Goal: Task Accomplishment & Management: Manage account settings

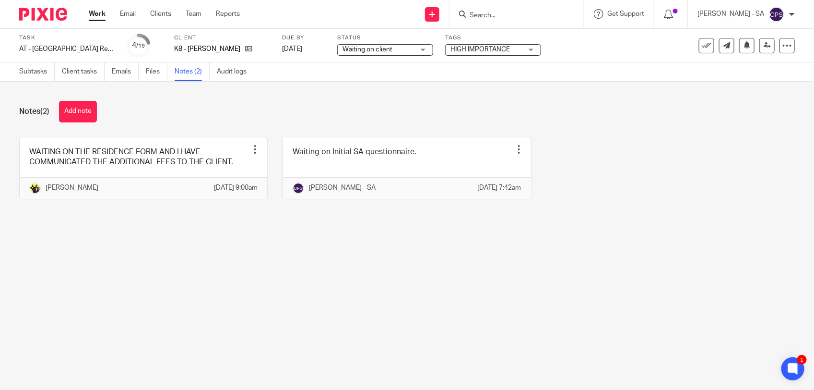
click at [401, 49] on span "Waiting on client" at bounding box center [379, 50] width 72 height 10
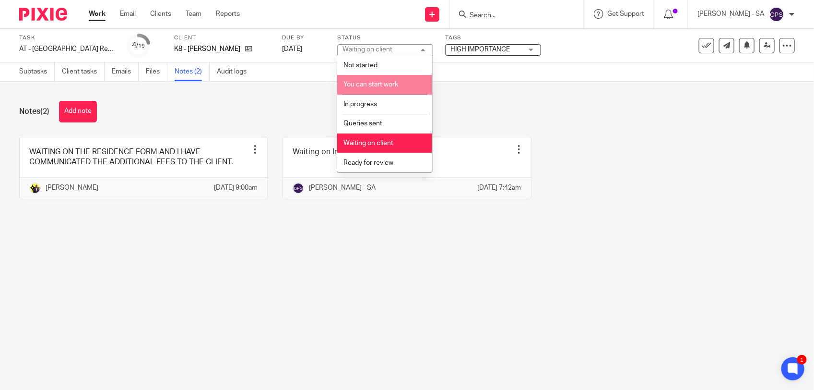
click at [397, 89] on li "You can start work" at bounding box center [384, 85] width 95 height 20
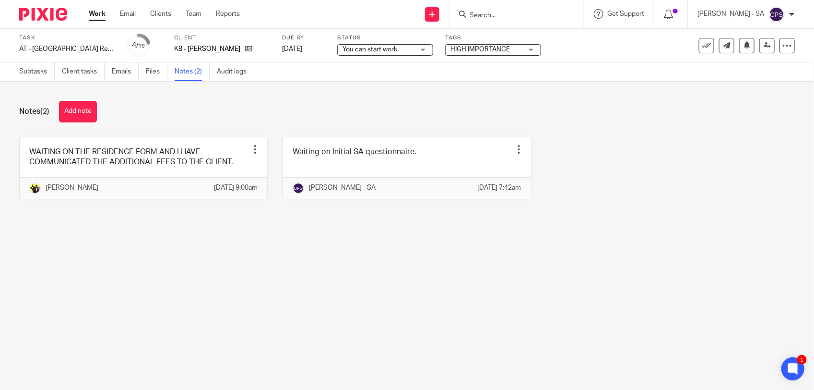
click at [387, 51] on span "You can start work" at bounding box center [370, 49] width 55 height 7
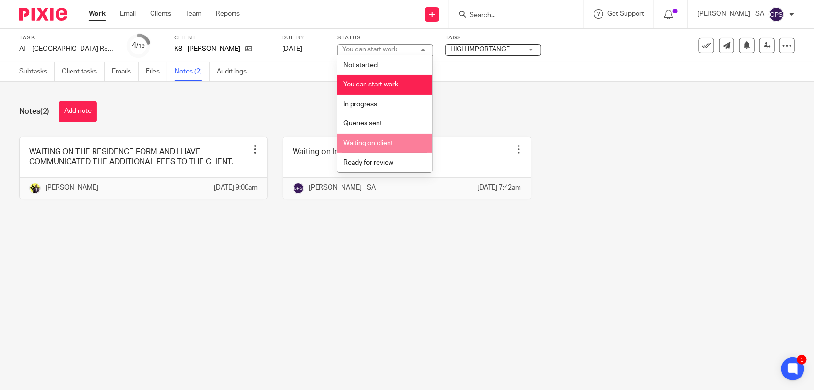
click at [372, 140] on span "Waiting on client" at bounding box center [368, 143] width 50 height 7
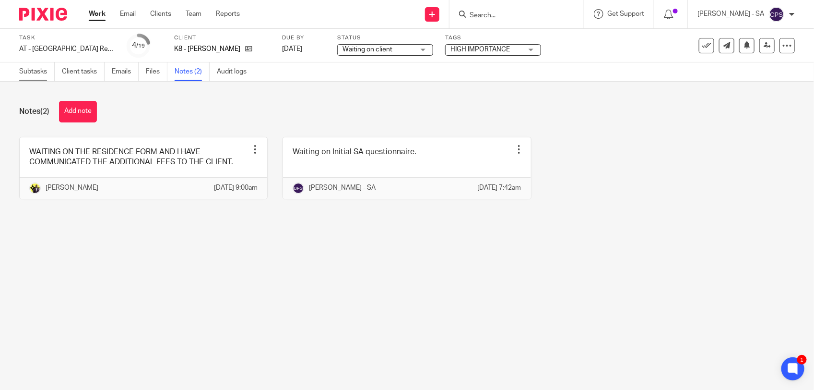
click at [32, 74] on link "Subtasks" at bounding box center [36, 71] width 35 height 19
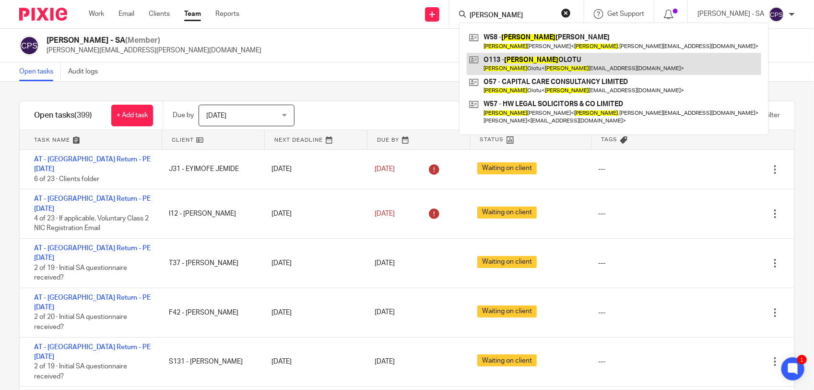
type input "Hilda"
click at [588, 57] on link at bounding box center [614, 64] width 295 height 22
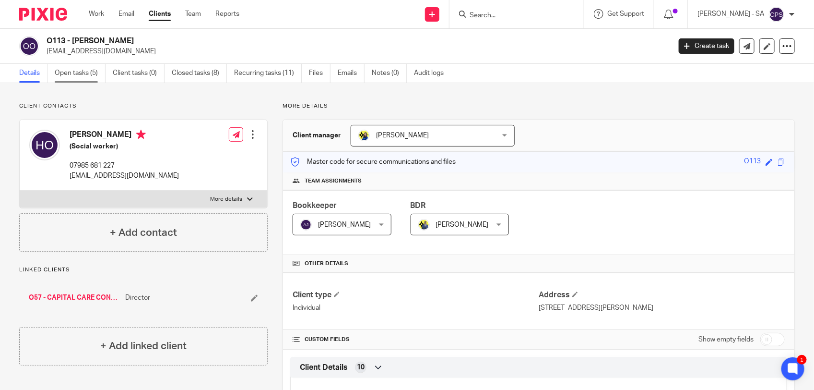
click at [82, 78] on link "Open tasks (5)" at bounding box center [80, 73] width 51 height 19
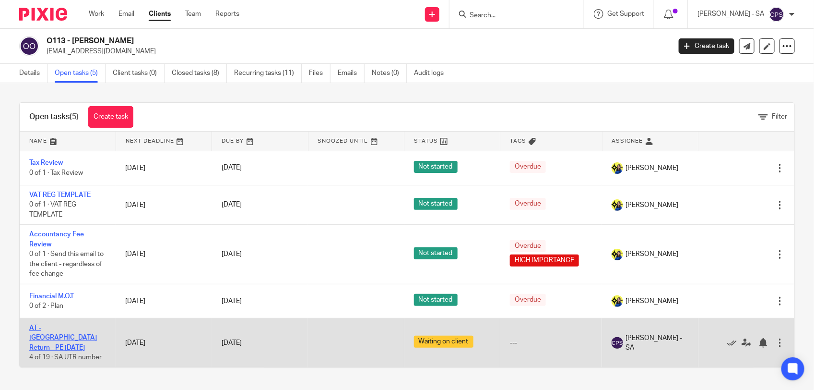
click at [74, 328] on link "AT - [GEOGRAPHIC_DATA] Return - PE [DATE]" at bounding box center [63, 337] width 68 height 26
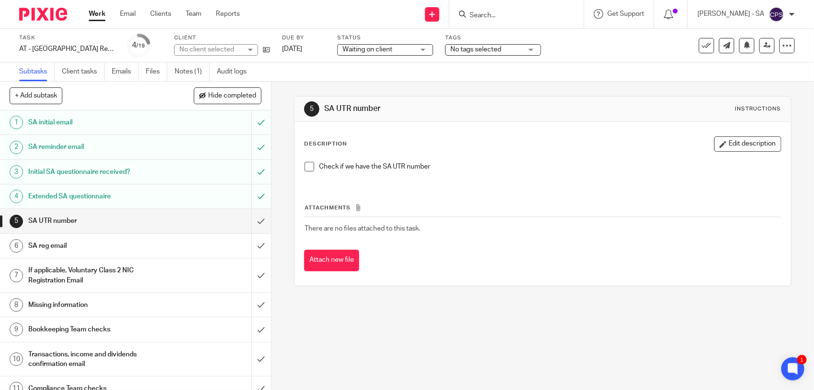
click at [367, 46] on span "Waiting on client" at bounding box center [368, 49] width 50 height 7
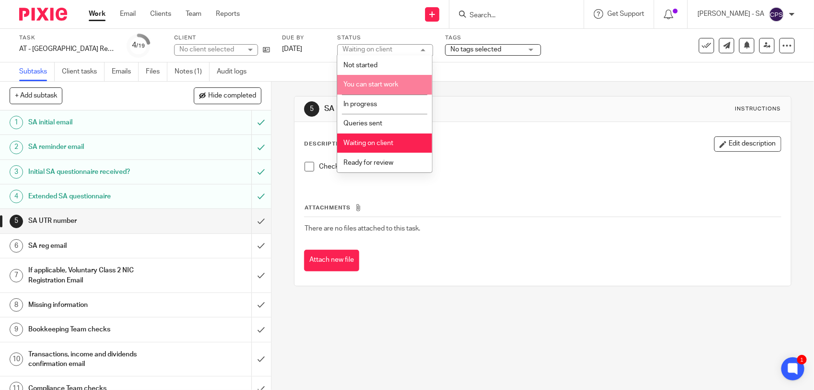
click at [373, 82] on span "You can start work" at bounding box center [370, 84] width 55 height 7
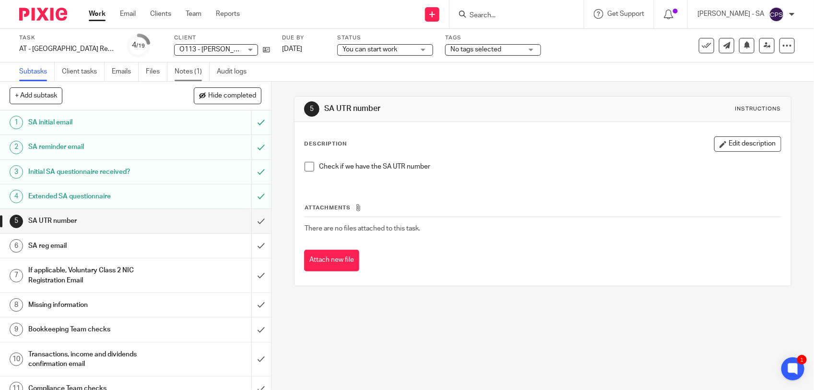
click at [192, 72] on link "Notes (1)" at bounding box center [192, 71] width 35 height 19
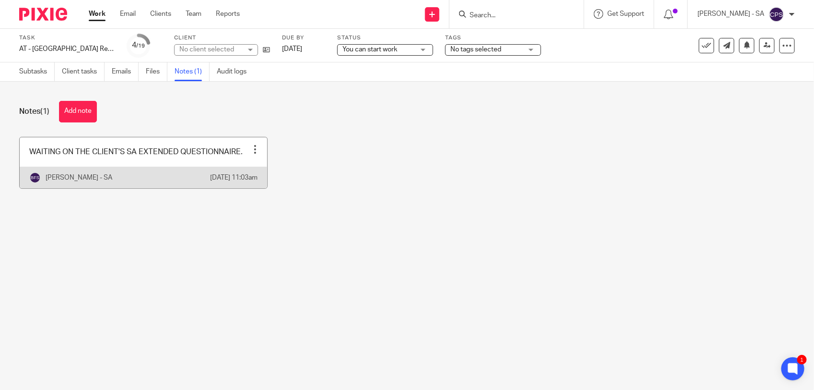
click at [127, 156] on link at bounding box center [144, 162] width 248 height 51
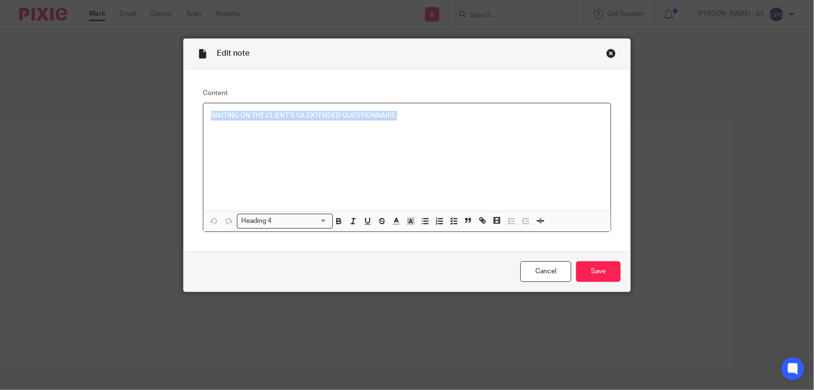
drag, startPoint x: 205, startPoint y: 116, endPoint x: 420, endPoint y: 119, distance: 214.9
click at [420, 119] on div "WAITING ON THE CLIENT'S SA EXTENDED QUESTIONNAIRE." at bounding box center [406, 156] width 407 height 107
click at [454, 219] on icon "button" at bounding box center [453, 220] width 9 height 9
click at [449, 221] on icon "button" at bounding box center [453, 220] width 9 height 9
click at [453, 222] on icon "button" at bounding box center [453, 220] width 9 height 9
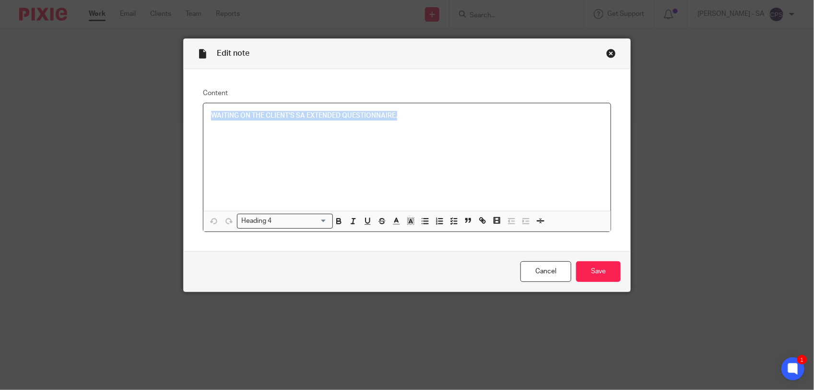
click at [211, 116] on h4 "WAITING ON THE CLIENT'S SA EXTENDED QUESTIONNAIRE." at bounding box center [407, 116] width 392 height 10
drag, startPoint x: 206, startPoint y: 113, endPoint x: 384, endPoint y: 123, distance: 177.8
click at [384, 123] on div "WAITING ON THE CLIENT'S SA EXTENDED QUESTIONNAIRE." at bounding box center [406, 156] width 407 height 107
click at [454, 221] on line "button" at bounding box center [455, 221] width 3 height 0
click at [437, 220] on icon "button" at bounding box center [437, 220] width 1 height 1
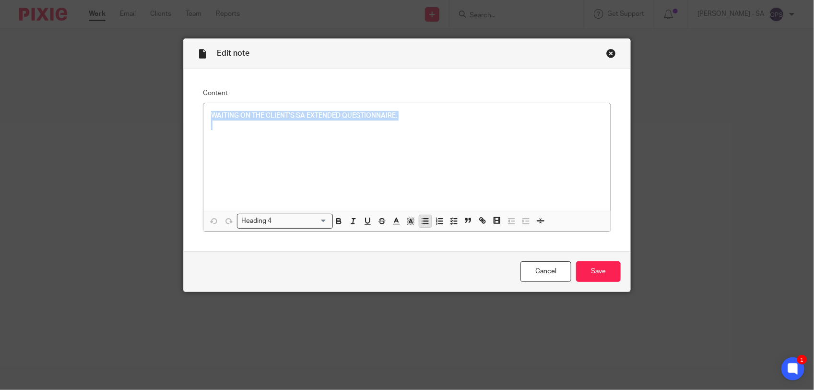
click at [421, 220] on icon "button" at bounding box center [425, 220] width 9 height 9
click at [606, 53] on div "Close this dialog window" at bounding box center [611, 53] width 10 height 10
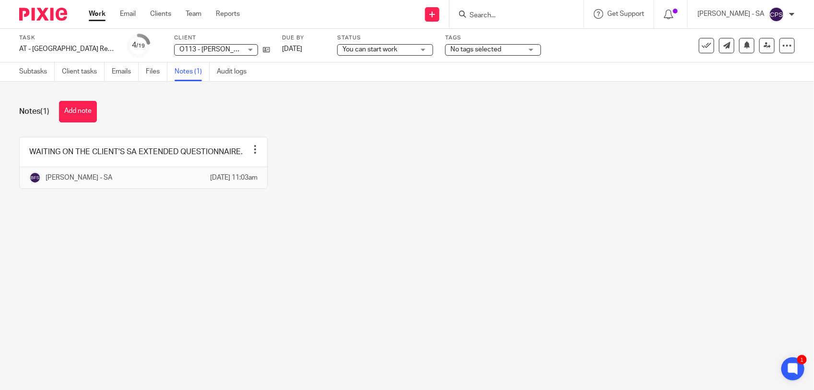
click at [485, 16] on input "Search" at bounding box center [512, 16] width 86 height 9
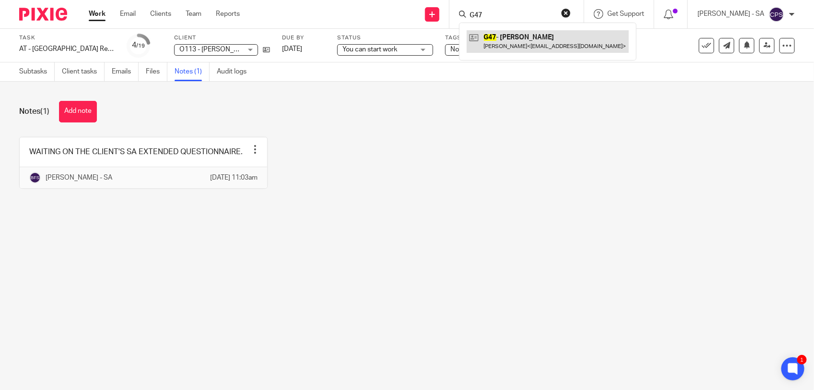
type input "G47"
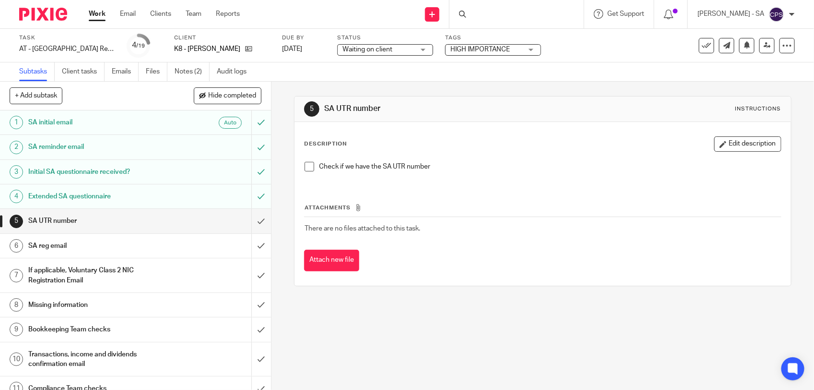
scroll to position [60, 0]
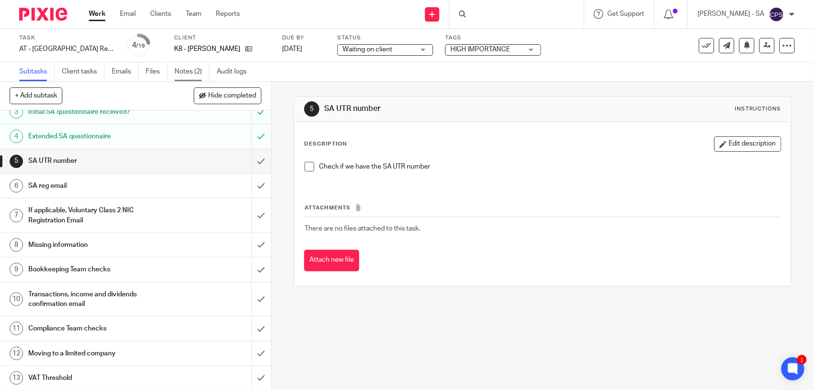
click at [192, 73] on link "Notes (2)" at bounding box center [192, 71] width 35 height 19
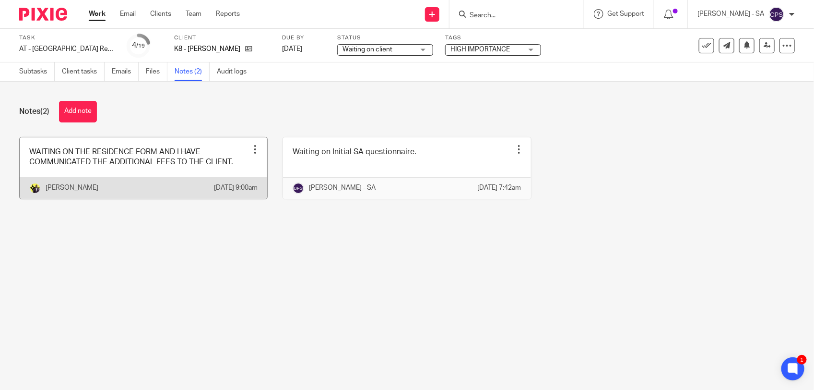
click at [230, 171] on link at bounding box center [144, 167] width 248 height 61
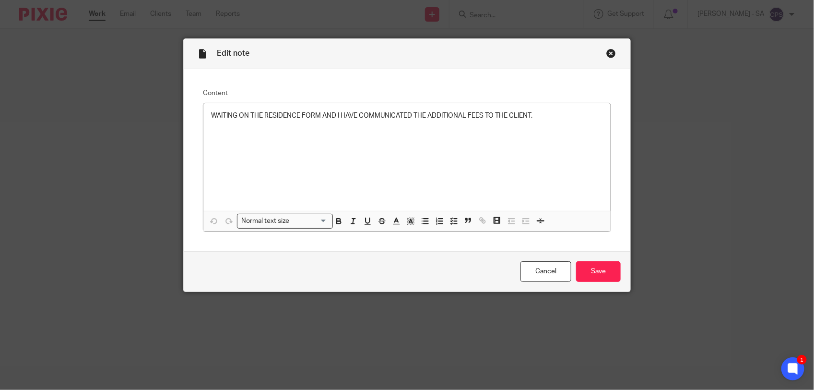
click at [606, 51] on div "Close this dialog window" at bounding box center [611, 53] width 10 height 10
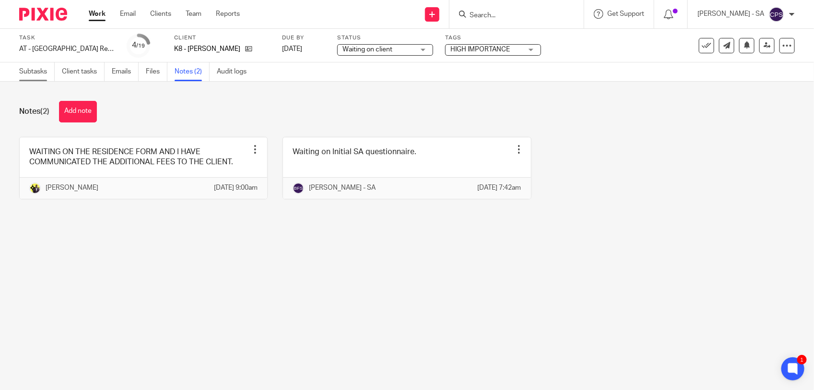
click at [39, 73] on link "Subtasks" at bounding box center [36, 71] width 35 height 19
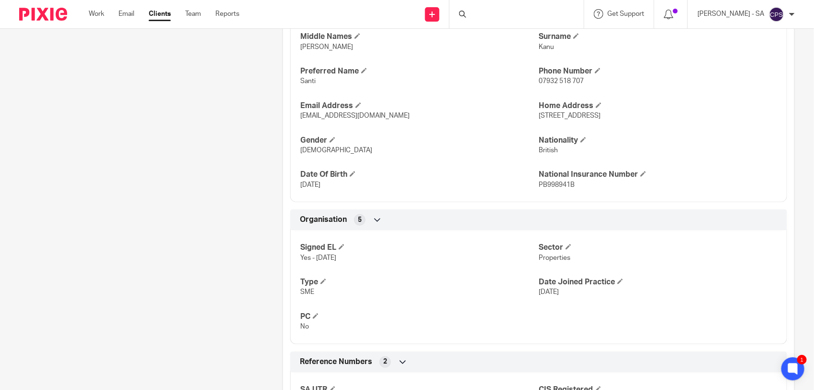
scroll to position [296, 0]
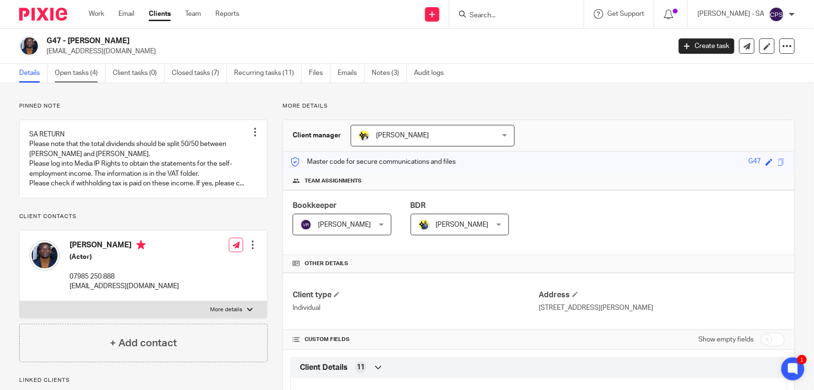
click at [77, 71] on link "Open tasks (4)" at bounding box center [80, 73] width 51 height 19
